Goal: Transaction & Acquisition: Purchase product/service

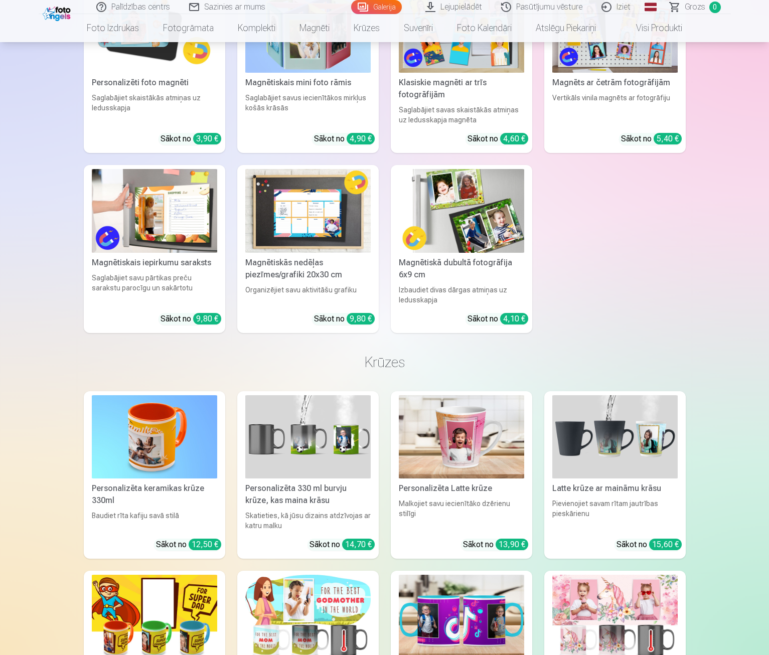
scroll to position [3761, 0]
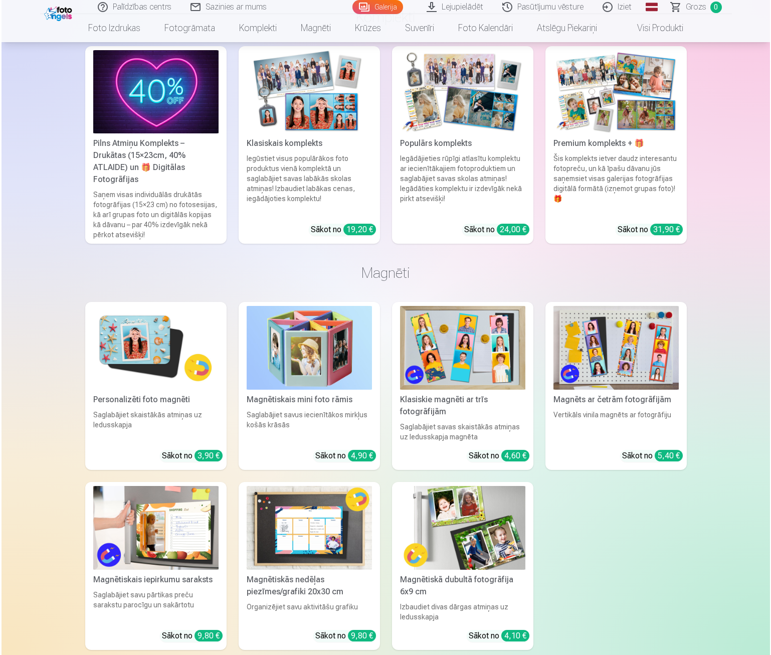
scroll to position [3420, 0]
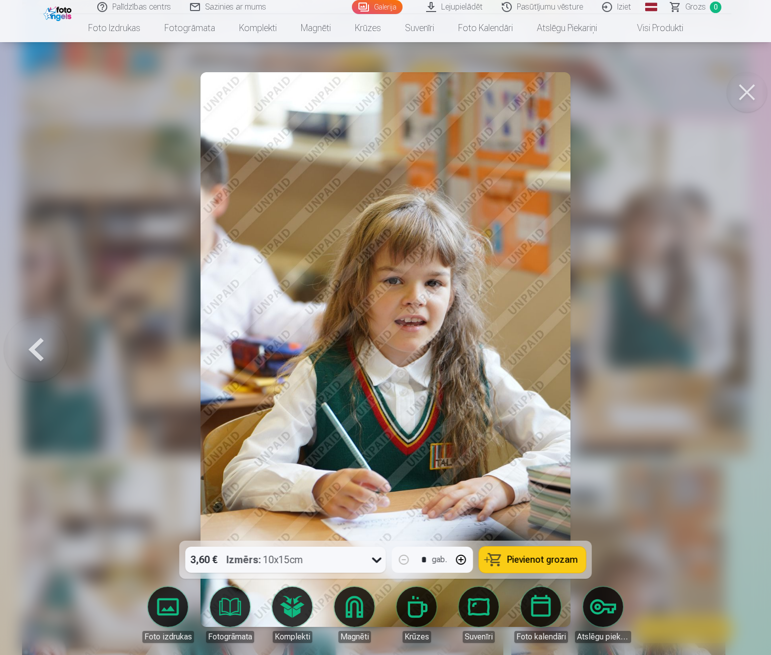
click at [305, 564] on div "3,60 € Izmērs : 10x15cm" at bounding box center [277, 560] width 182 height 26
click at [630, 454] on div at bounding box center [385, 327] width 771 height 655
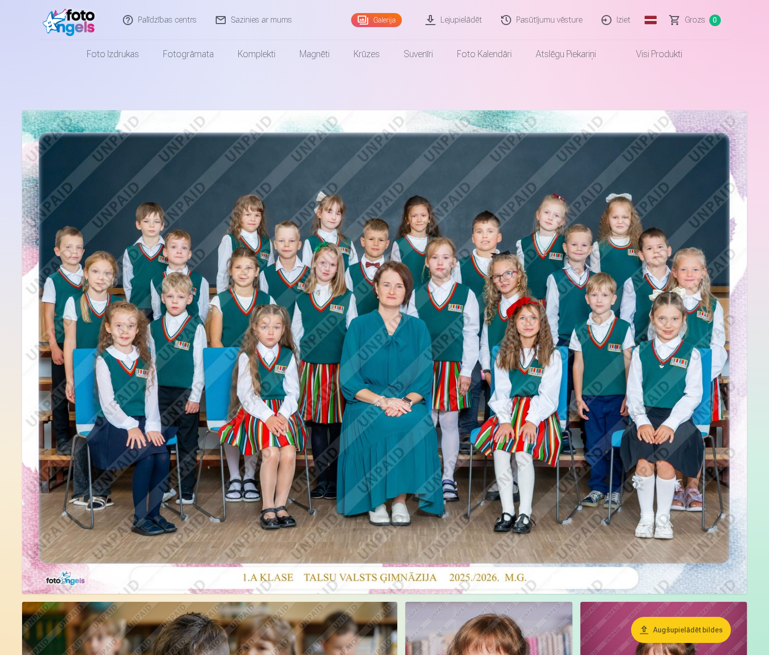
click at [537, 448] on img at bounding box center [384, 351] width 725 height 483
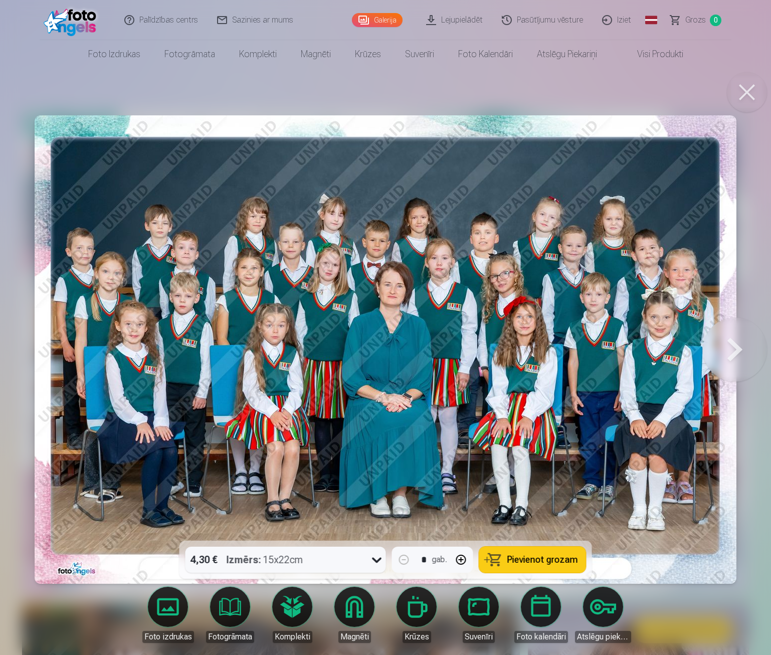
click at [262, 549] on div "Izmērs : 15x22cm" at bounding box center [265, 560] width 77 height 26
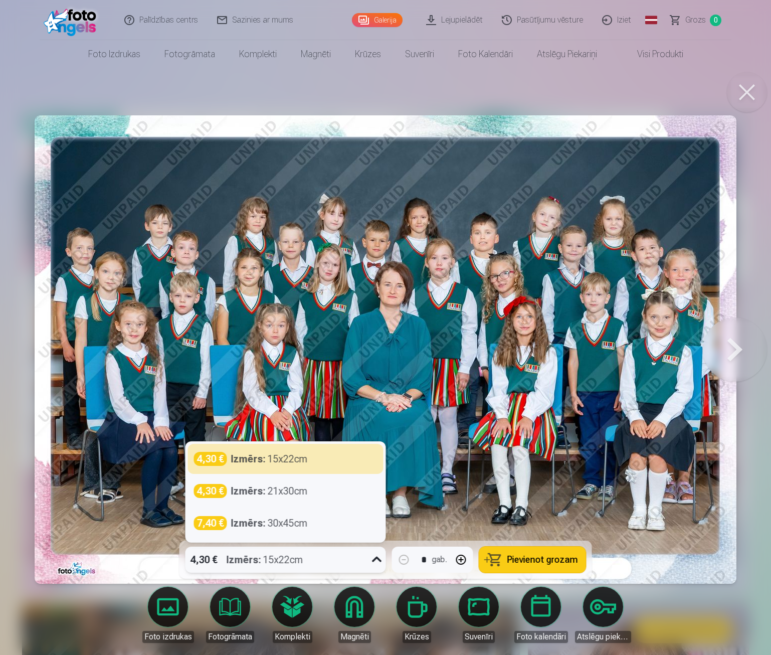
click at [307, 559] on div "4,30 € Izmērs : 15x22cm" at bounding box center [277, 560] width 182 height 26
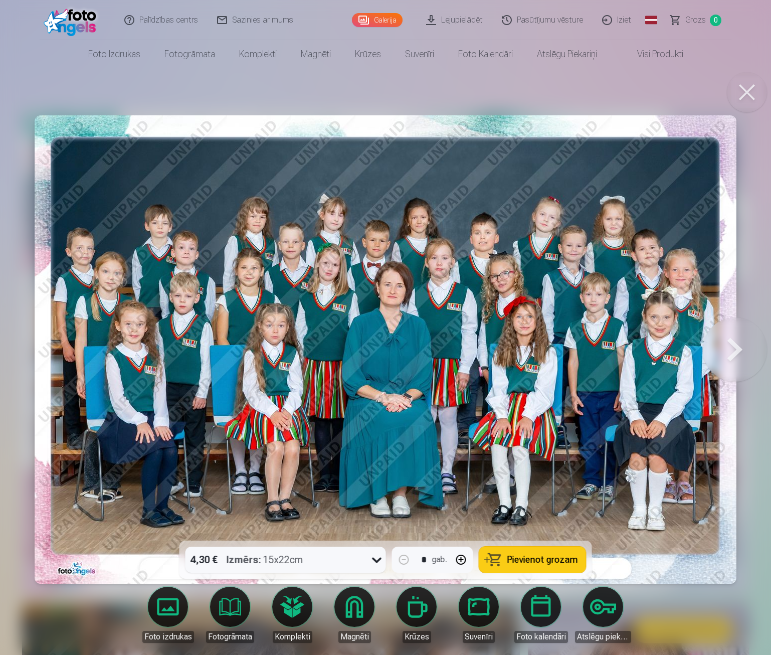
click at [739, 93] on button at bounding box center [747, 92] width 40 height 40
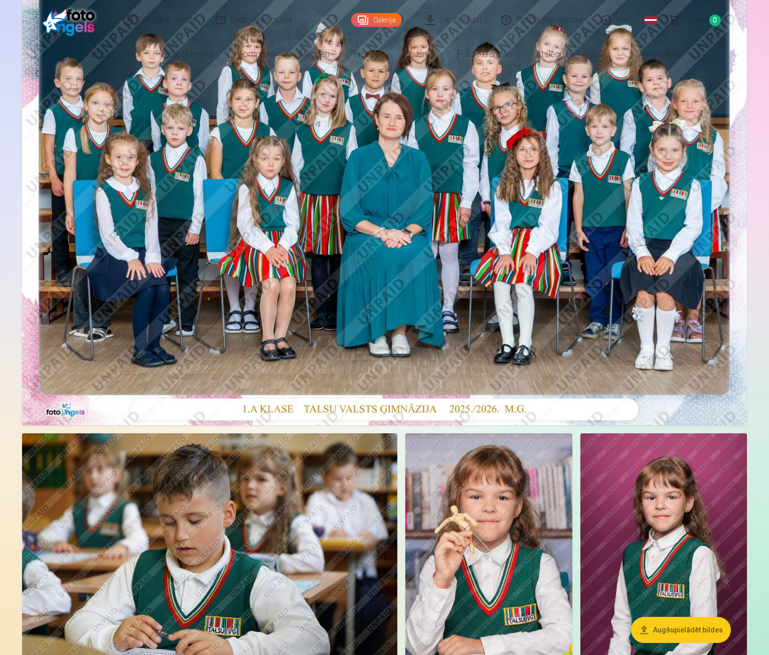
scroll to position [251, 0]
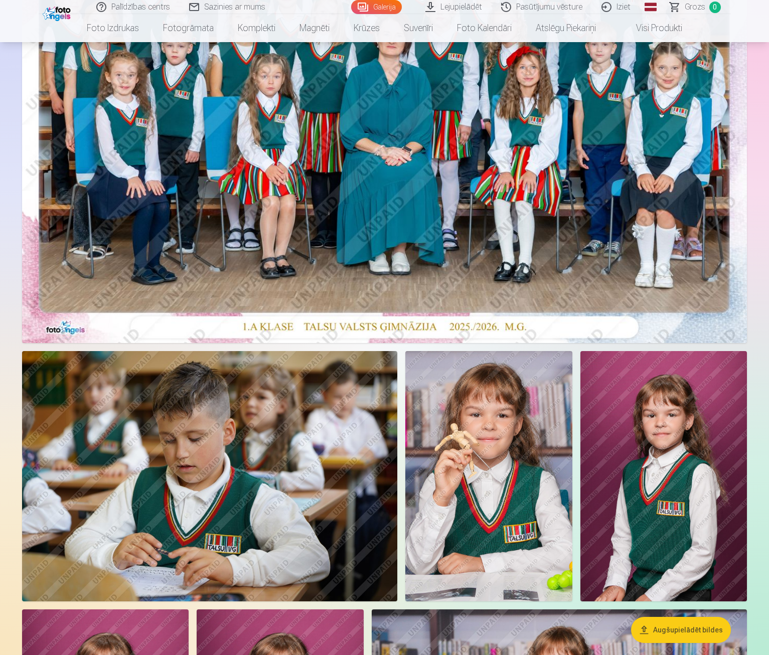
click at [572, 444] on img at bounding box center [488, 476] width 166 height 250
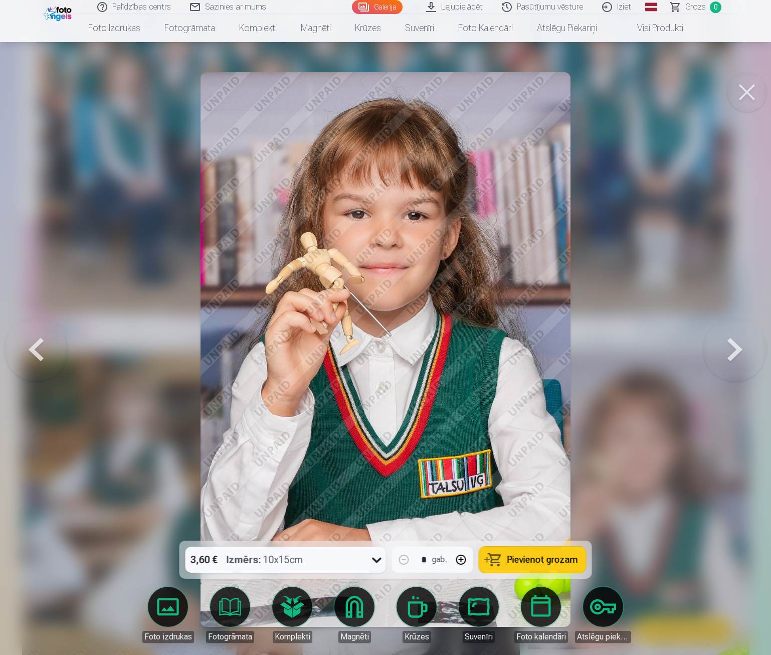
click at [742, 90] on button at bounding box center [747, 92] width 40 height 40
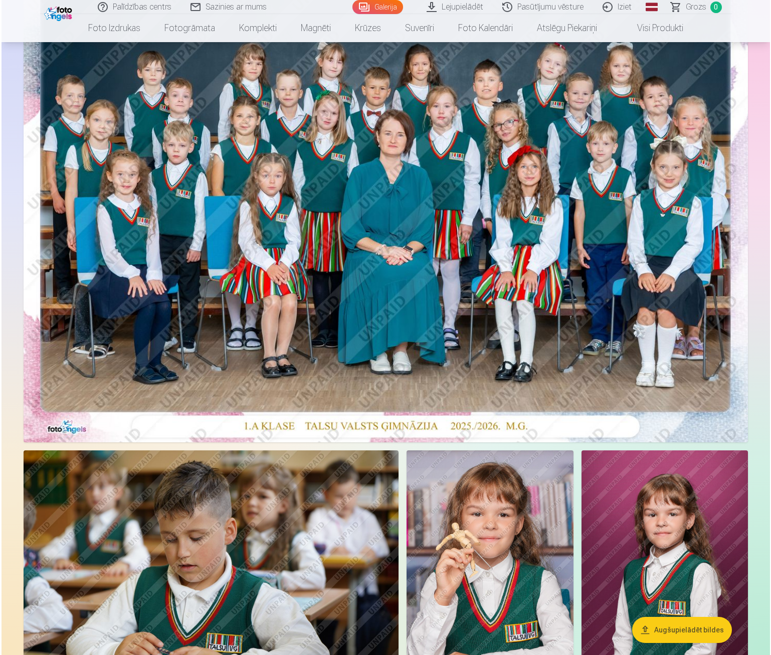
scroll to position [150, 0]
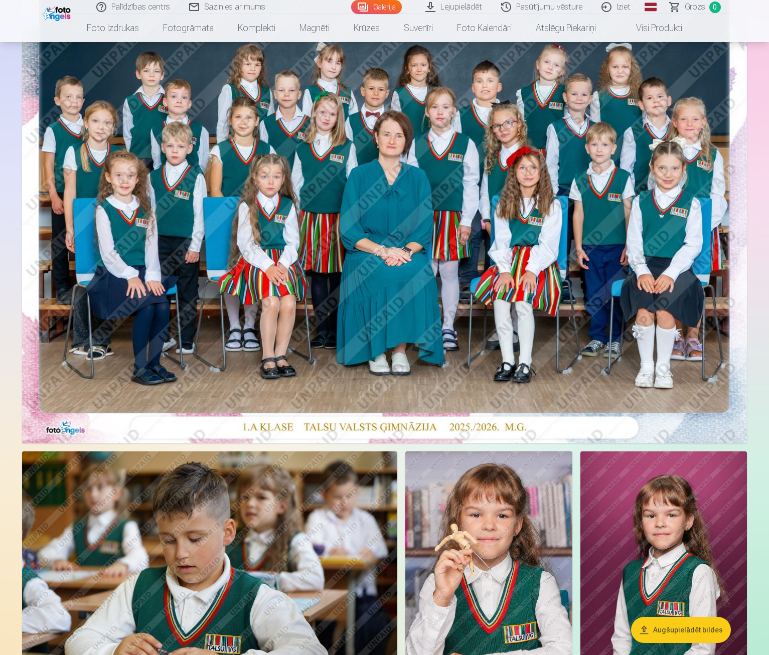
click at [377, 202] on img at bounding box center [384, 201] width 725 height 483
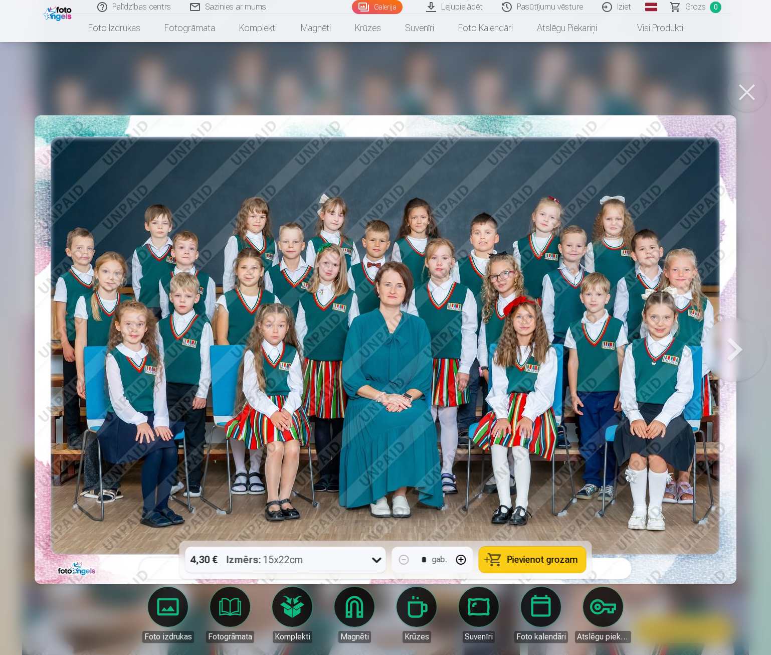
click at [288, 559] on div "Izmērs : 15x22cm" at bounding box center [265, 560] width 77 height 26
